Goal: Task Accomplishment & Management: Use online tool/utility

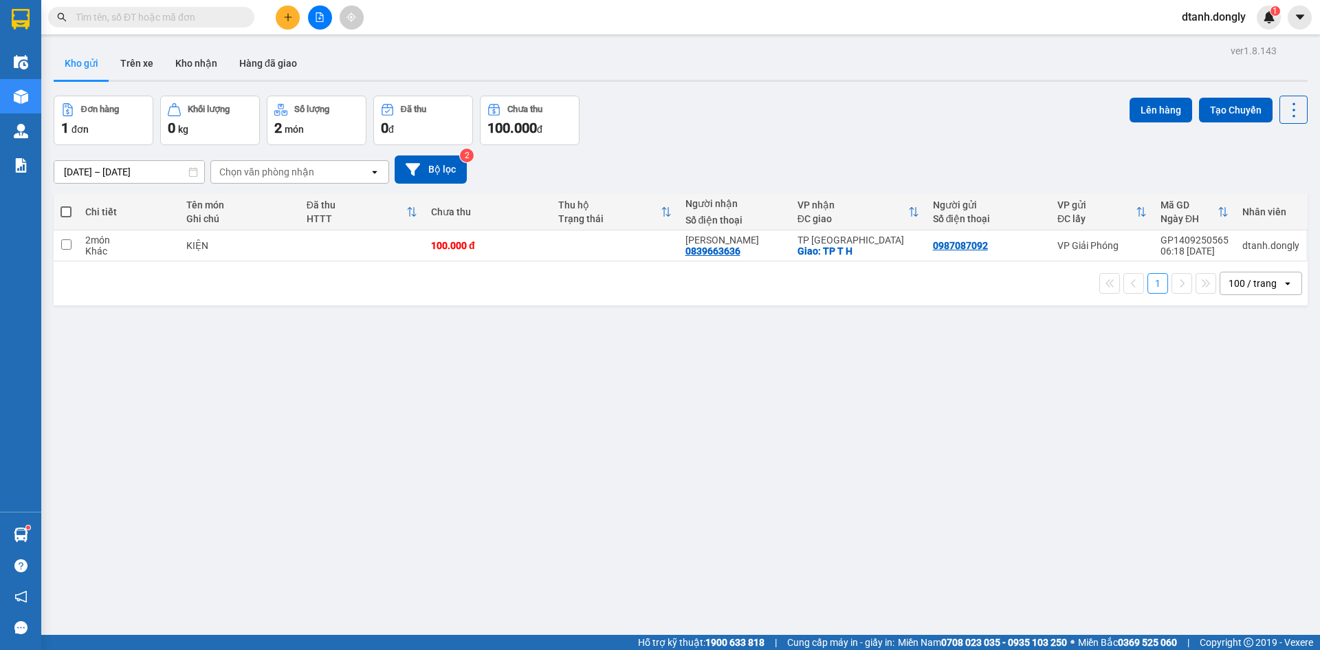
click at [225, 16] on input "text" at bounding box center [157, 17] width 162 height 15
click at [191, 22] on input "text" at bounding box center [157, 17] width 162 height 15
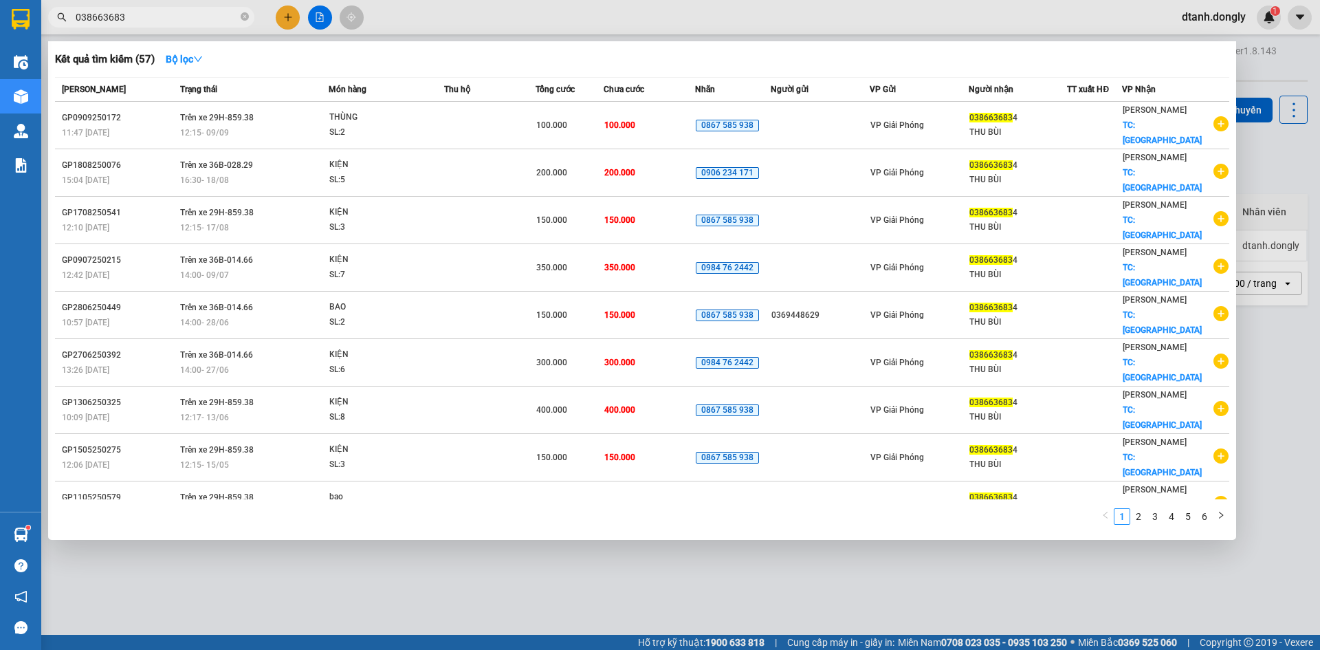
type input "0386636834"
click at [242, 18] on icon "close-circle" at bounding box center [245, 16] width 8 height 8
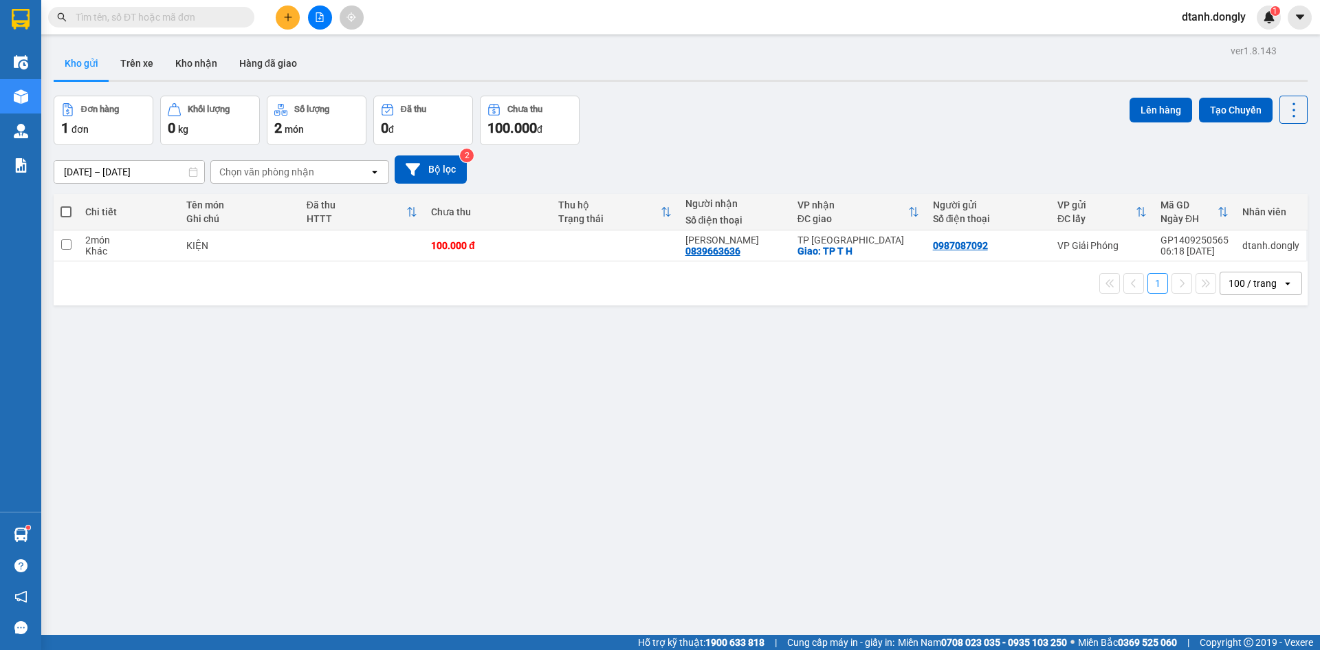
click at [207, 8] on span at bounding box center [151, 17] width 206 height 21
click at [211, 19] on input "text" at bounding box center [157, 17] width 162 height 15
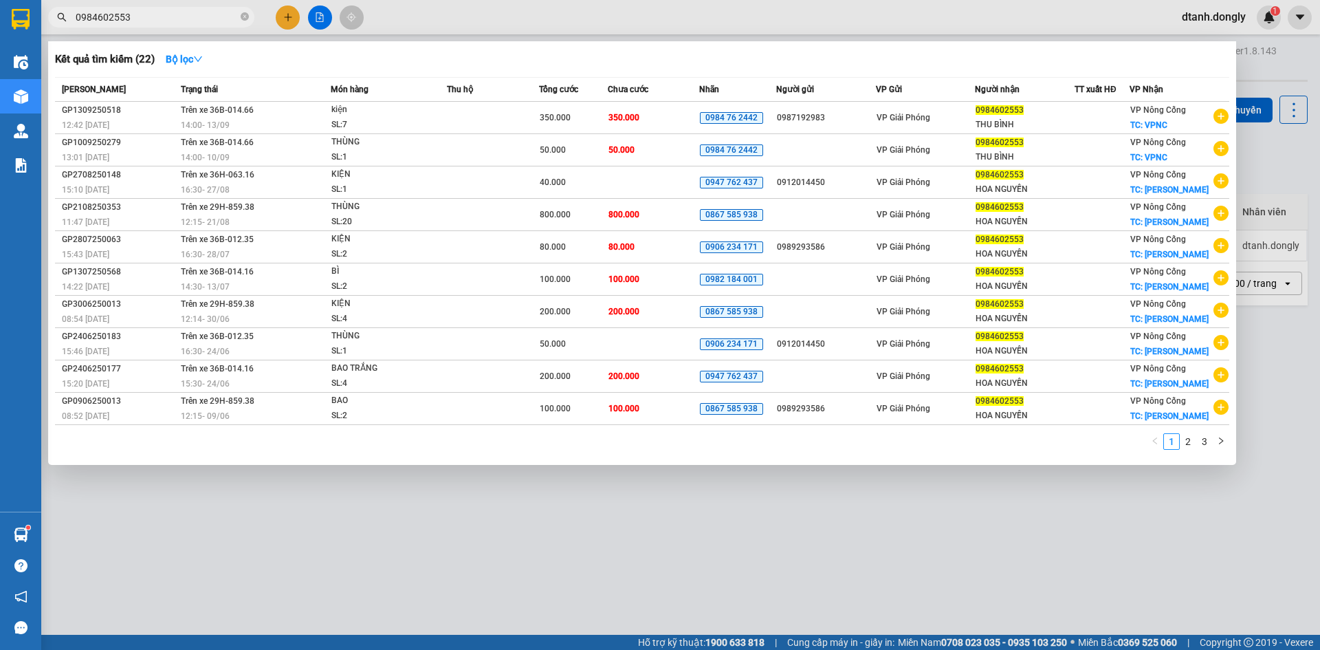
type input "0984602553"
click at [691, 544] on div at bounding box center [660, 325] width 1320 height 650
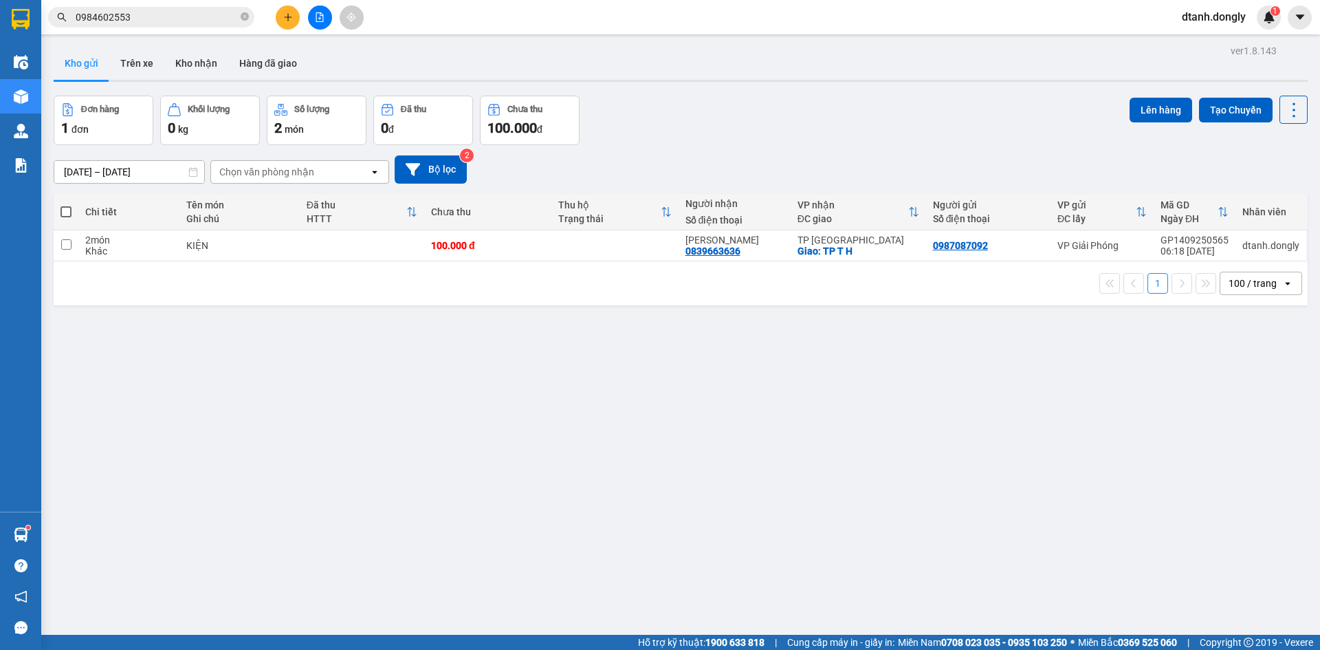
click at [491, 389] on div "ver 1.8.143 Kho gửi Trên xe Kho nhận Hàng đã giao Đơn hàng 1 đơn Khối lượng 0 k…" at bounding box center [680, 366] width 1265 height 650
click at [210, 17] on input "0984602553" at bounding box center [157, 17] width 162 height 15
